Goal: Entertainment & Leisure: Consume media (video, audio)

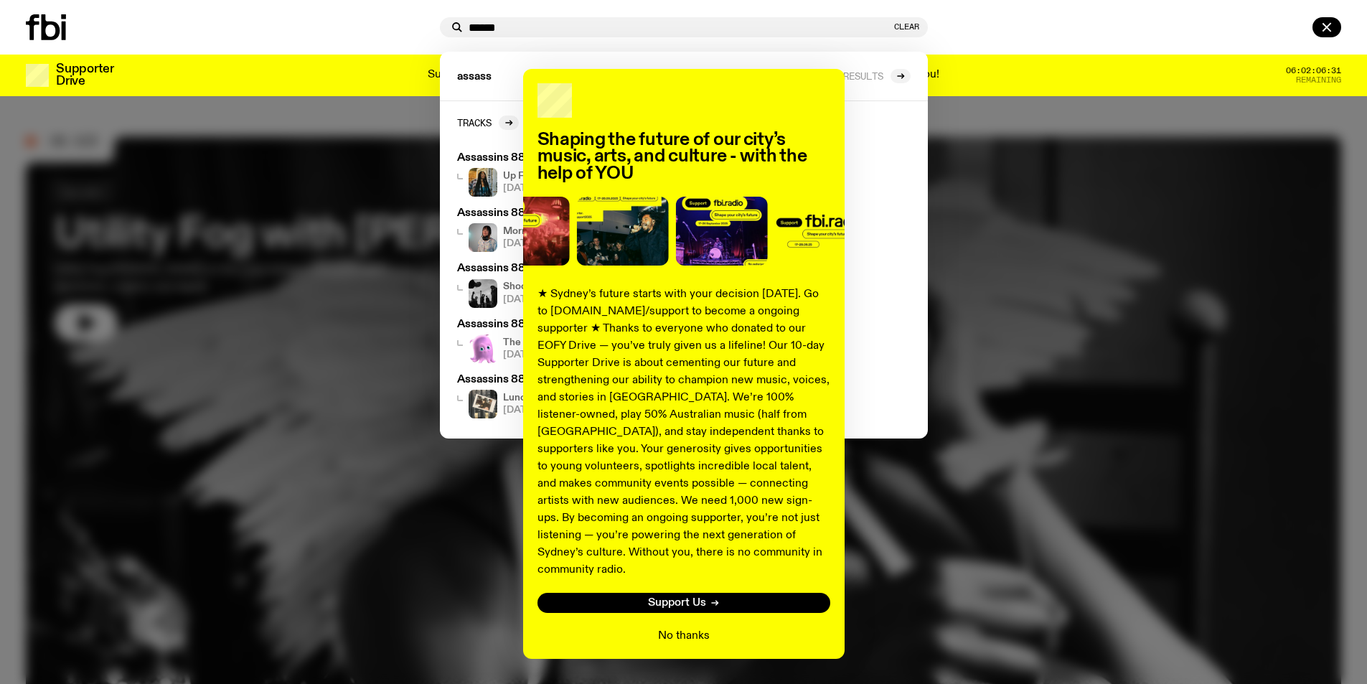
type input "******"
click at [682, 627] on button "No thanks" at bounding box center [684, 635] width 52 height 17
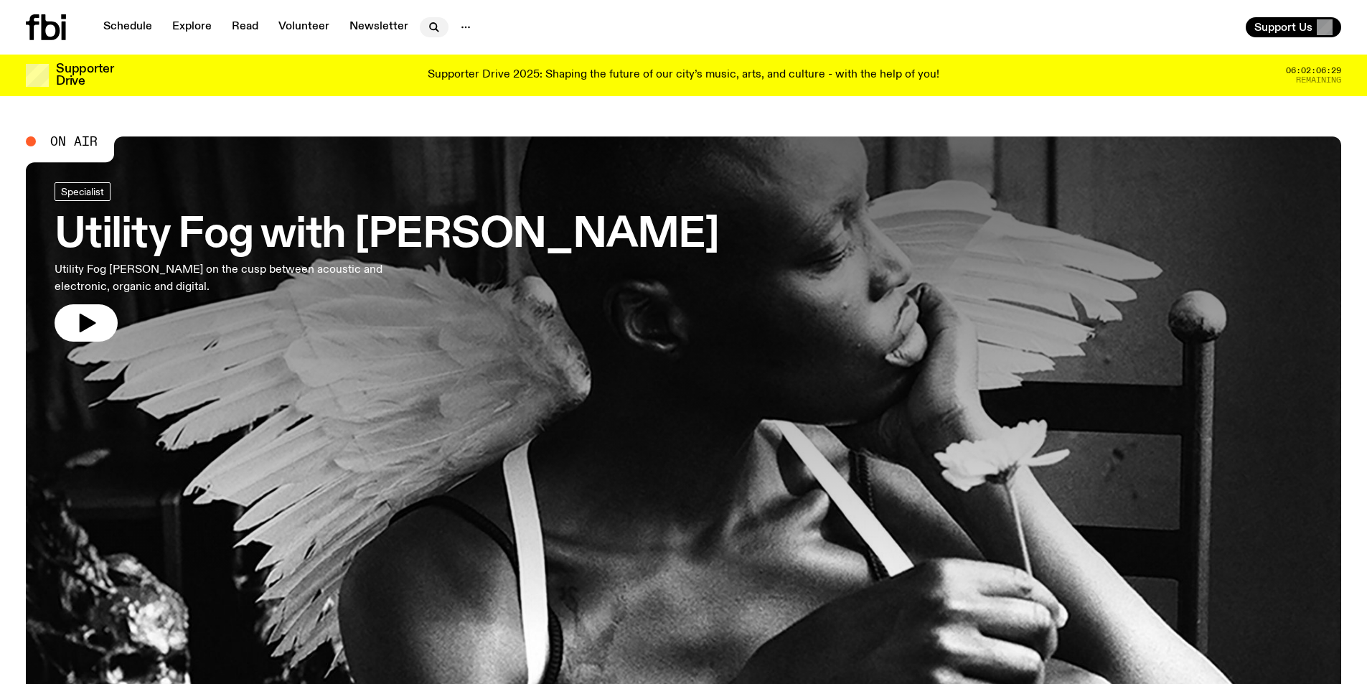
click at [426, 24] on icon "button" at bounding box center [433, 27] width 17 height 17
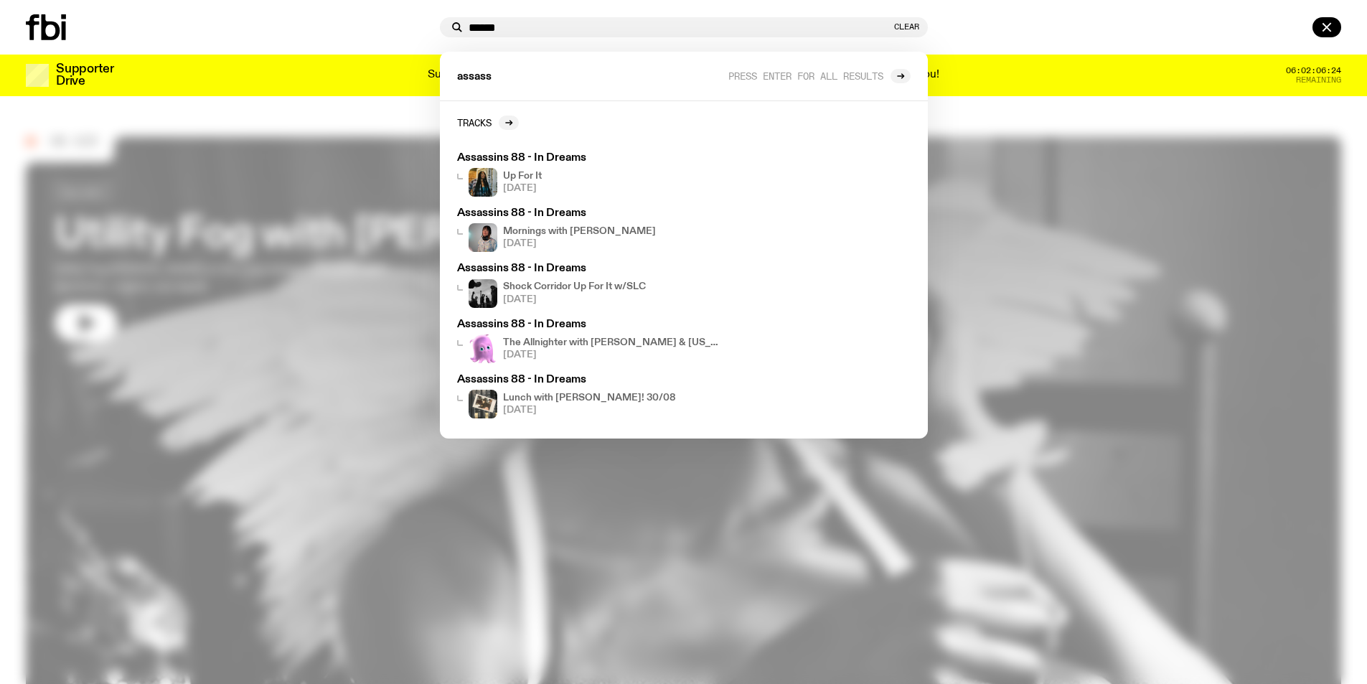
click at [522, 27] on input "******" at bounding box center [680, 28] width 423 height 12
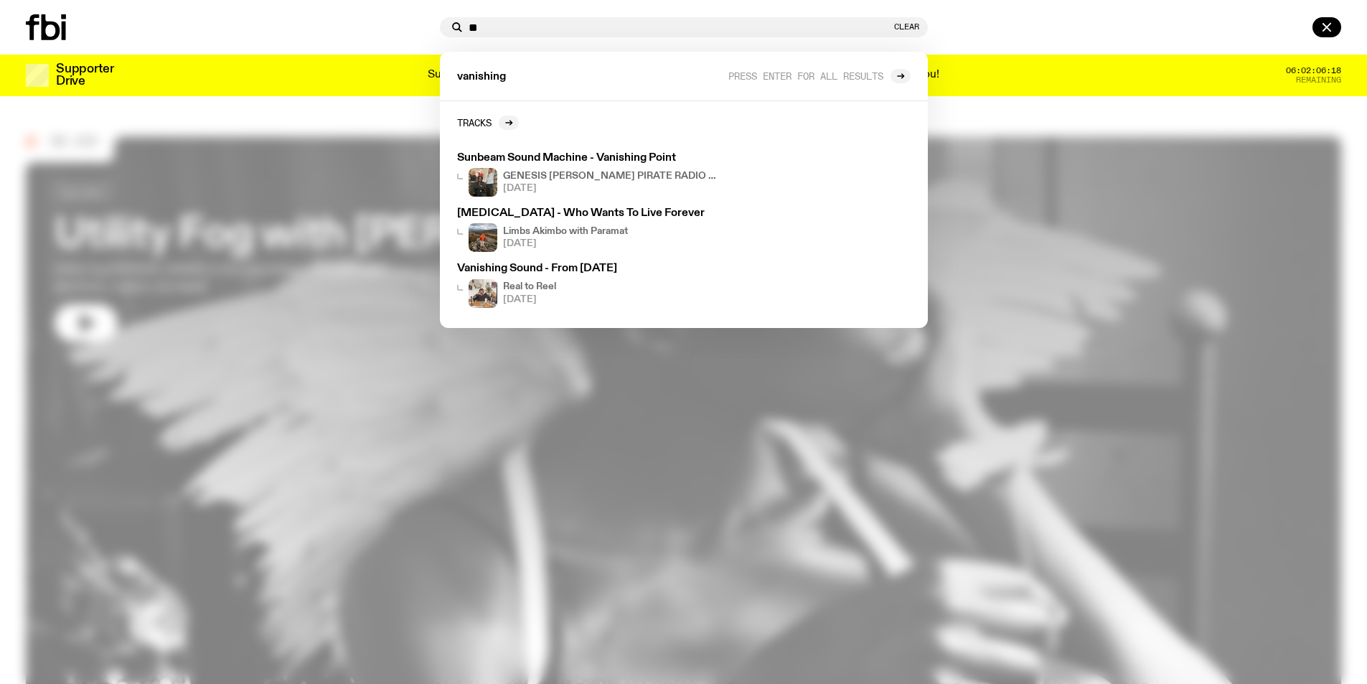
type input "*"
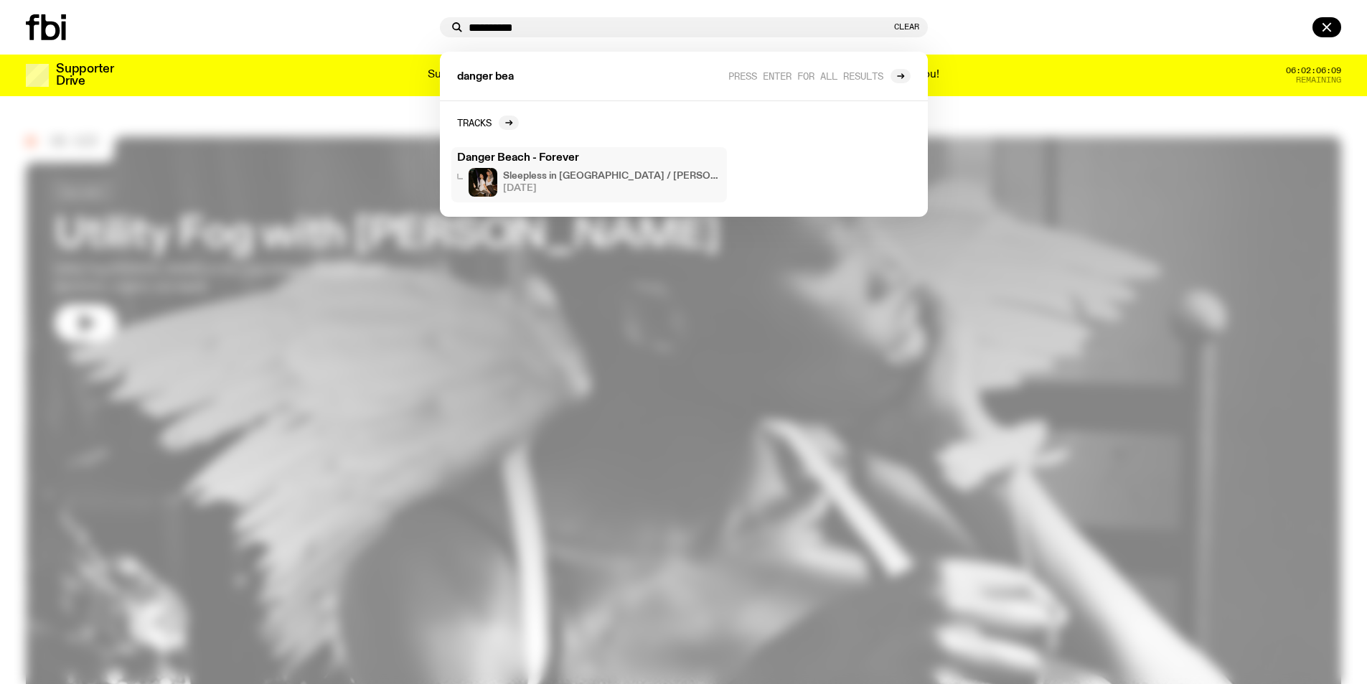
type input "**********"
click at [562, 171] on h4 "Sleepless in [GEOGRAPHIC_DATA] / [PERSON_NAME]' Last Show!" at bounding box center [612, 175] width 218 height 9
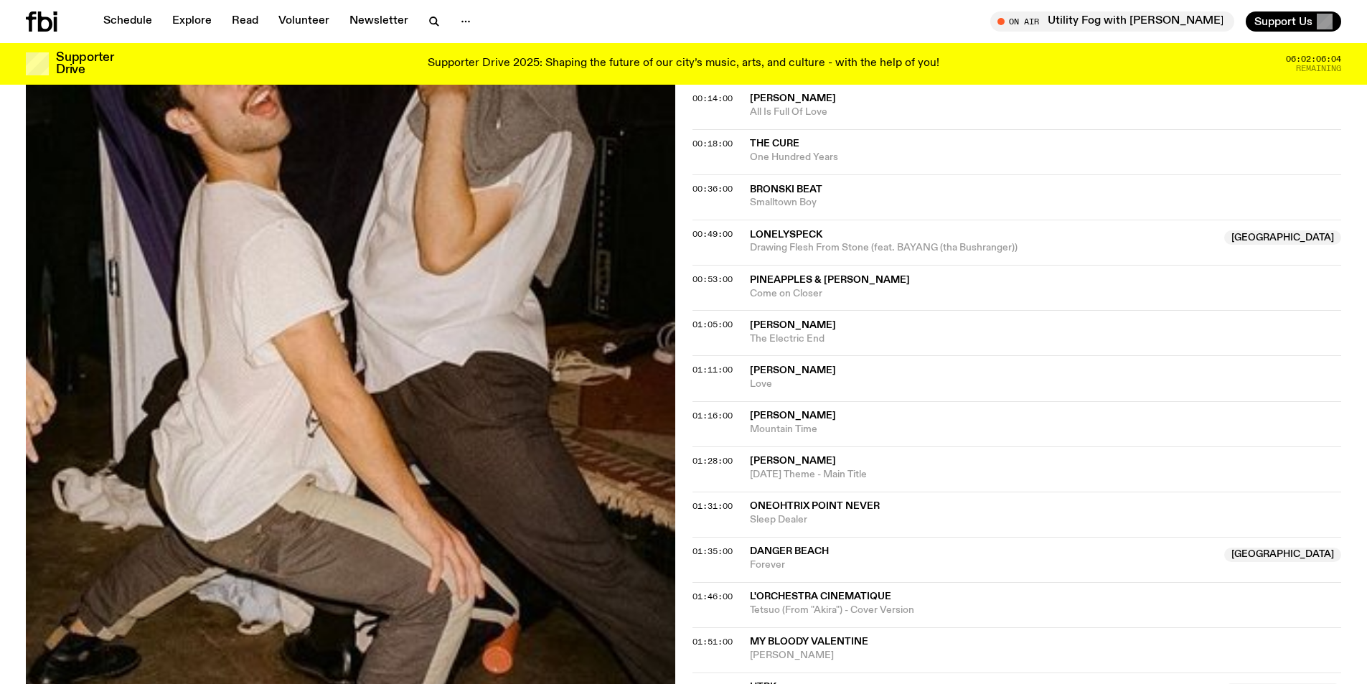
scroll to position [574, 0]
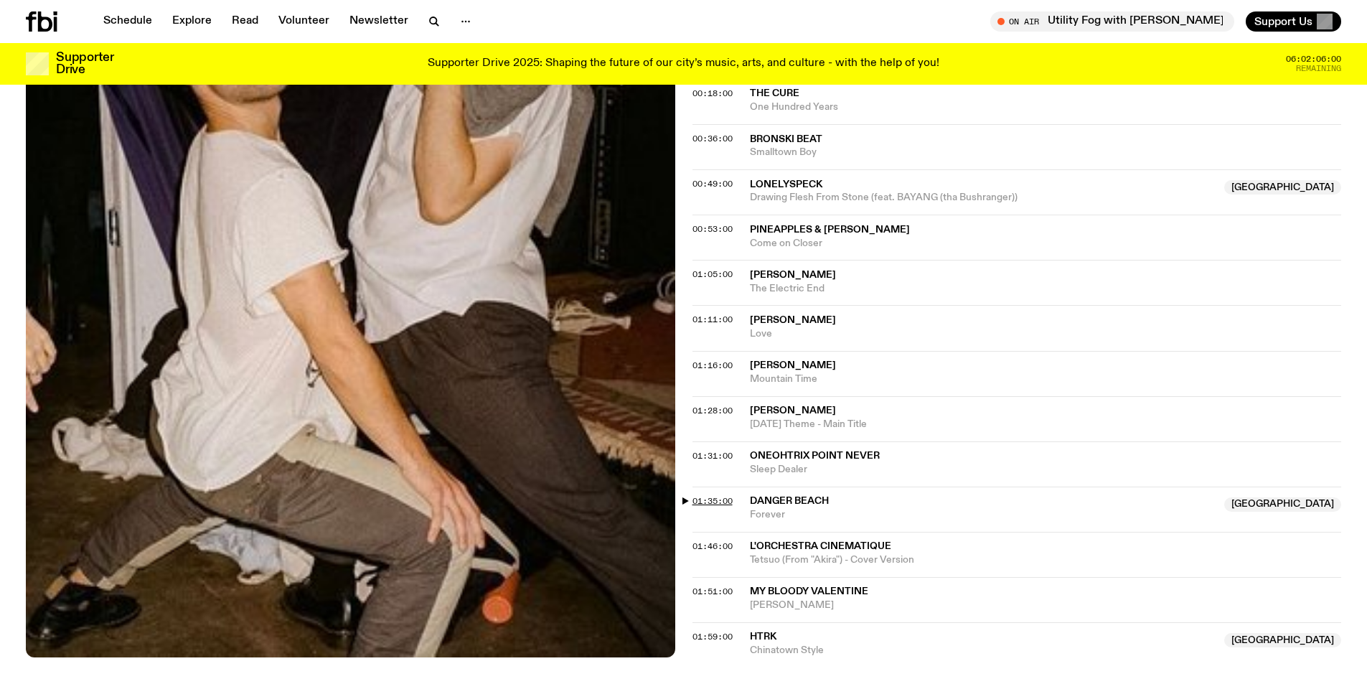
click at [704, 495] on span "01:35:00" at bounding box center [712, 500] width 40 height 11
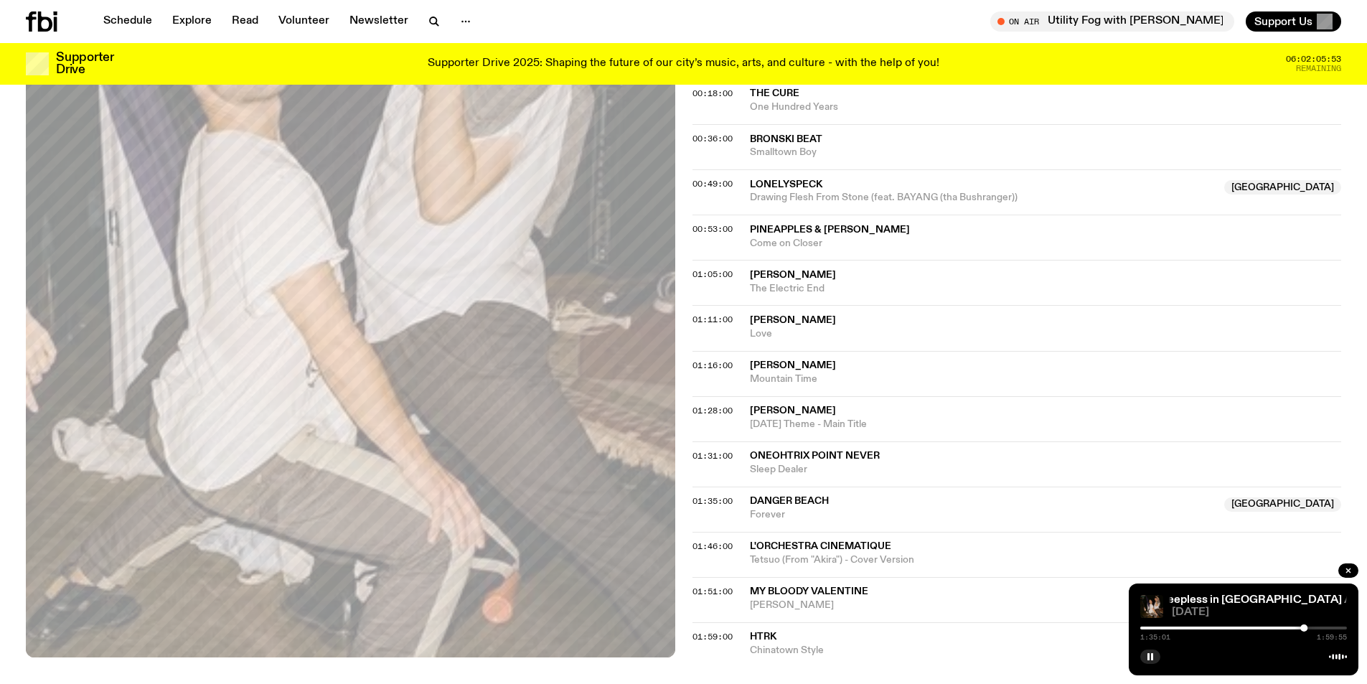
click at [1301, 627] on div at bounding box center [1303, 627] width 7 height 7
click at [1303, 626] on div at bounding box center [1302, 627] width 7 height 7
click at [1304, 628] on div at bounding box center [1302, 627] width 7 height 7
click at [1306, 628] on div at bounding box center [1305, 627] width 7 height 7
click at [1309, 627] on div at bounding box center [1305, 627] width 7 height 7
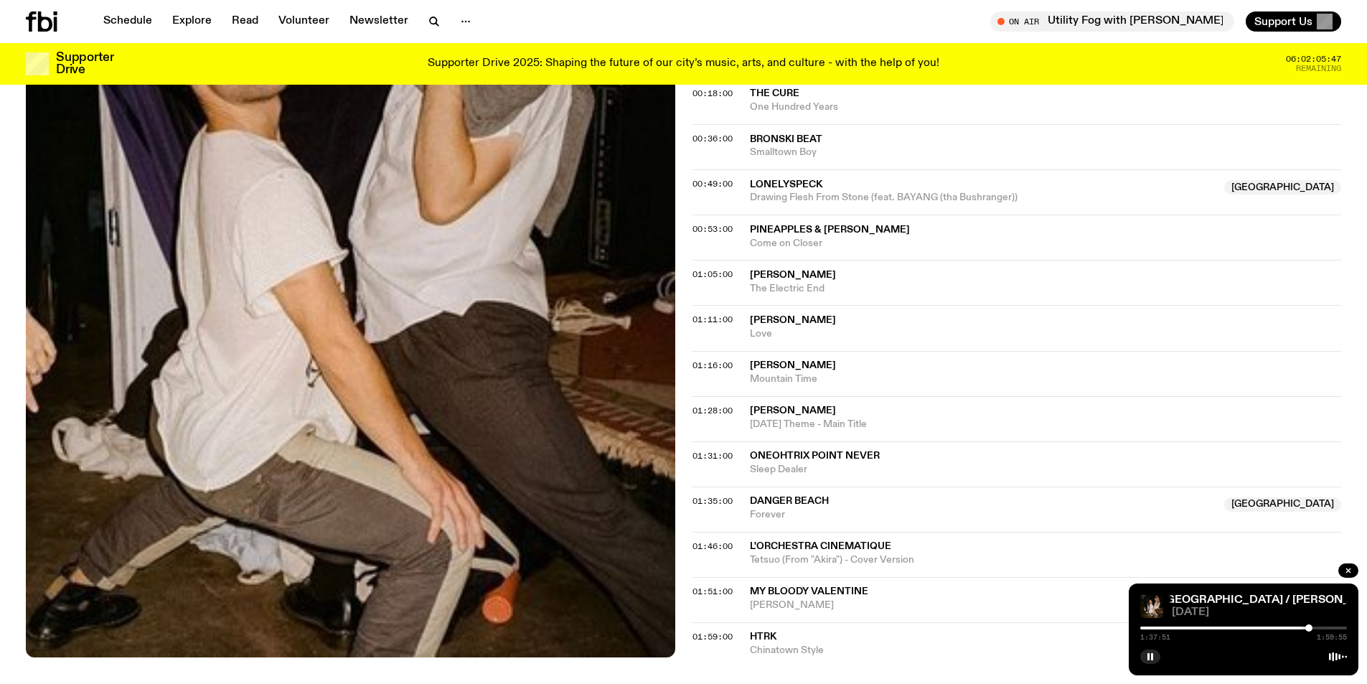
click at [1311, 626] on div at bounding box center [1308, 627] width 7 height 7
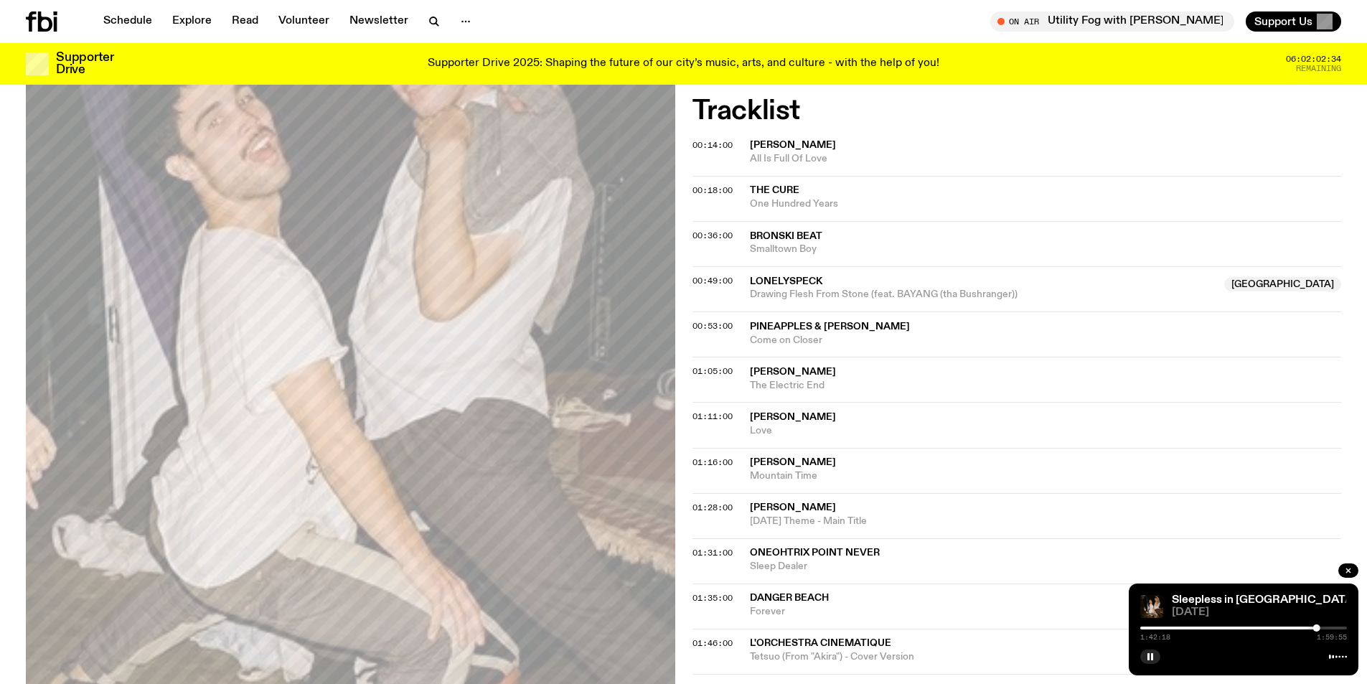
scroll to position [502, 0]
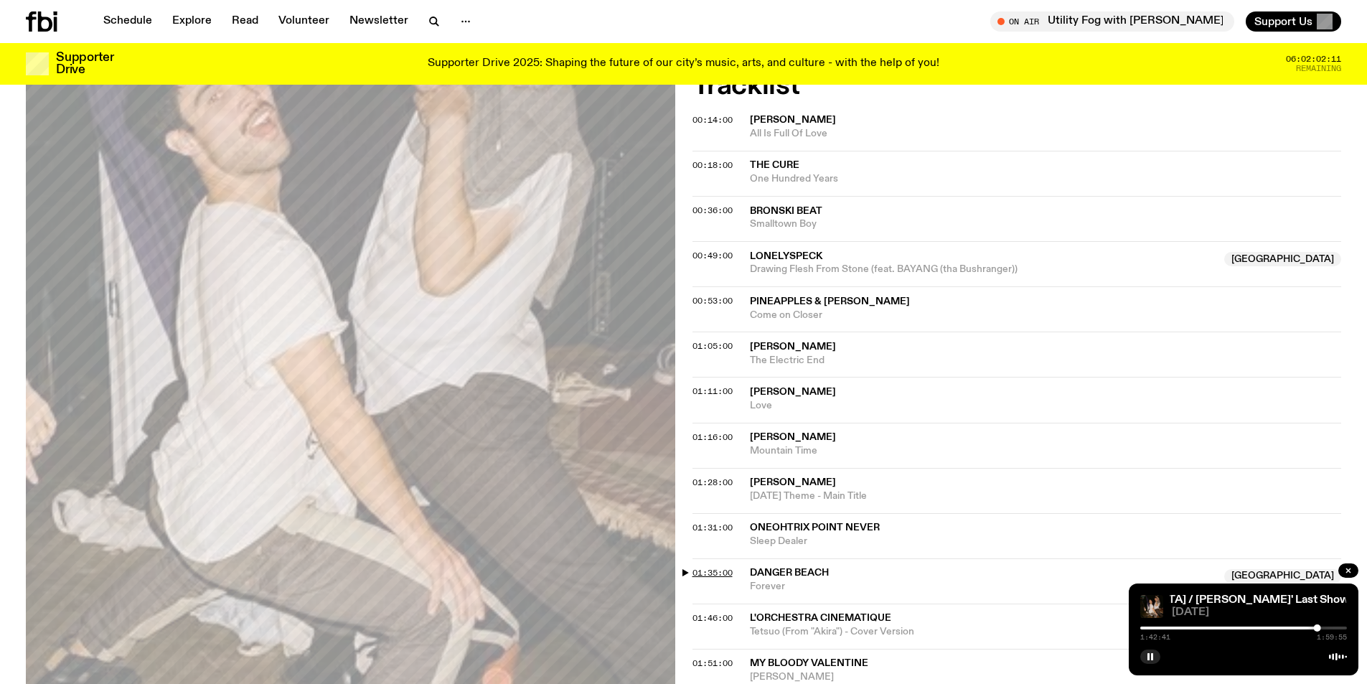
click at [707, 567] on span "01:35:00" at bounding box center [712, 572] width 40 height 11
click at [711, 612] on span "01:46:00" at bounding box center [712, 617] width 40 height 11
click at [721, 567] on span "01:35:00" at bounding box center [712, 572] width 40 height 11
